Goal: Transaction & Acquisition: Download file/media

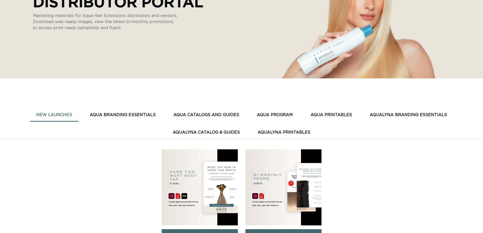
scroll to position [127, 0]
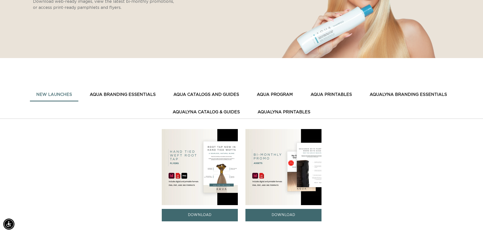
click at [205, 94] on button "AQUA CATALOGS AND GUIDES" at bounding box center [206, 95] width 78 height 12
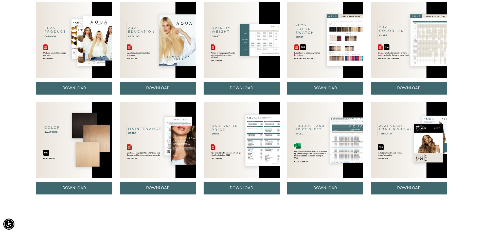
scroll to position [0, 447]
click at [249, 191] on link "DOWNLOAD" at bounding box center [242, 188] width 76 height 12
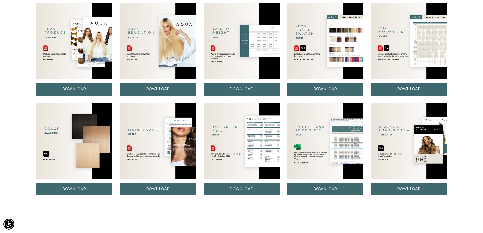
scroll to position [0, 0]
click at [343, 53] on img at bounding box center [325, 41] width 76 height 76
click at [336, 89] on link "DOWNLOAD" at bounding box center [325, 89] width 76 height 12
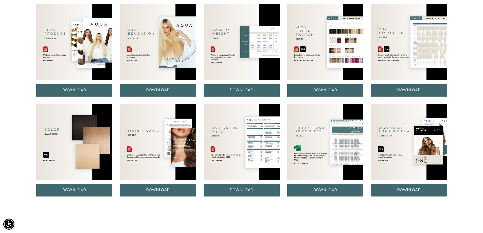
scroll to position [0, 0]
click at [74, 137] on img at bounding box center [74, 142] width 76 height 76
click at [76, 194] on link "DOWNLOAD" at bounding box center [74, 190] width 76 height 12
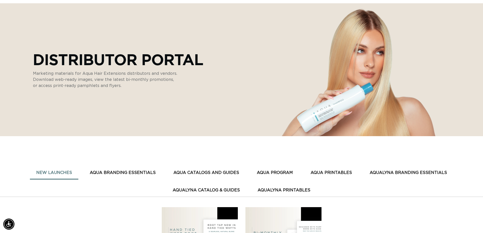
scroll to position [0, 447]
click at [198, 173] on button "AQUA CATALOGS AND GUIDES" at bounding box center [206, 173] width 78 height 12
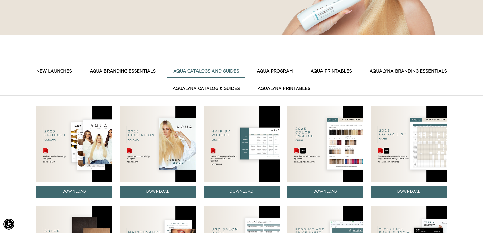
scroll to position [0, 894]
click at [85, 131] on img at bounding box center [74, 144] width 76 height 76
click at [89, 190] on link "DOWNLOAD" at bounding box center [74, 192] width 76 height 12
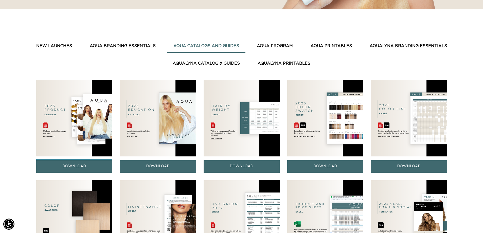
click at [91, 168] on link "DOWNLOAD" at bounding box center [74, 166] width 76 height 12
click at [326, 167] on link "DOWNLOAD" at bounding box center [325, 166] width 76 height 12
